Goal: Task Accomplishment & Management: Manage account settings

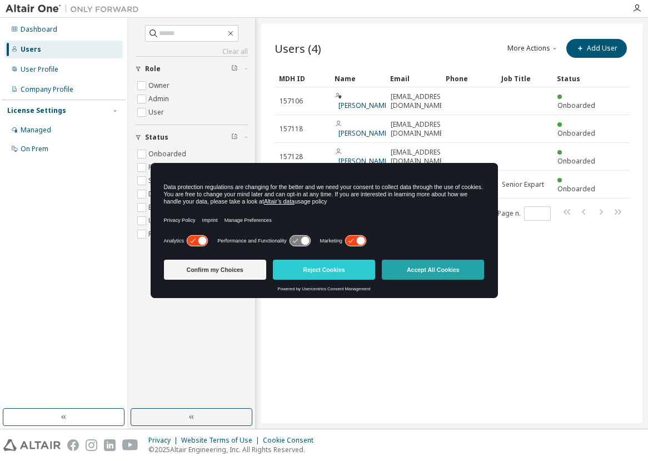
click at [456, 262] on button "Accept All Cookies" at bounding box center [433, 270] width 102 height 20
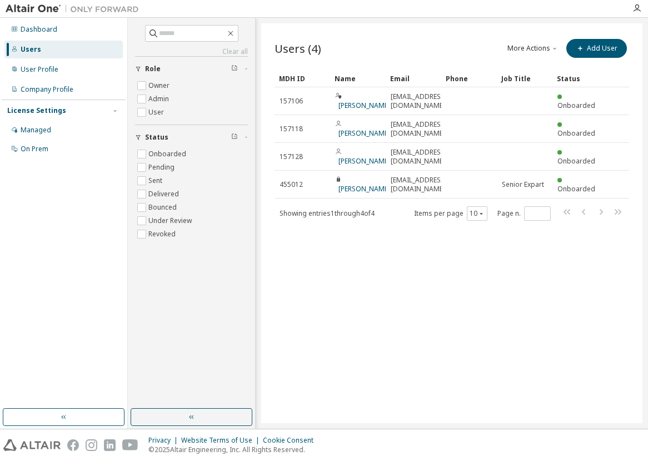
click at [493, 302] on div "Users (4) More Actions Import From CSV Export To CSV Add User Clear Load Save S…" at bounding box center [451, 223] width 381 height 400
click at [552, 45] on icon "button" at bounding box center [554, 48] width 7 height 7
